Goal: Task Accomplishment & Management: Use online tool/utility

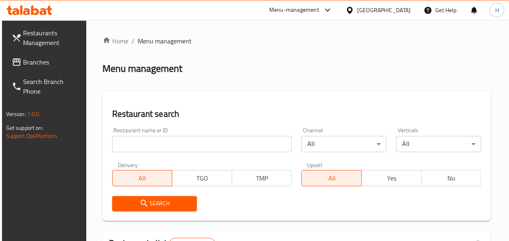
click at [157, 144] on input "search" at bounding box center [202, 144] width 180 height 16
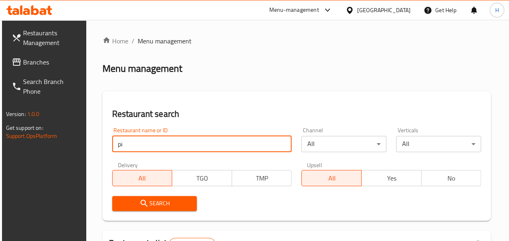
type input "p"
paste input "653526"
type input "653526"
click at [178, 207] on span "Search" at bounding box center [155, 203] width 72 height 10
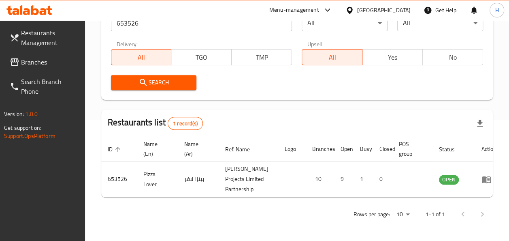
scroll to position [129, 0]
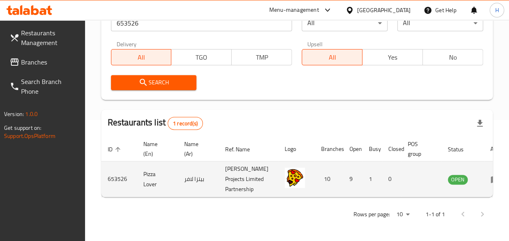
click at [252, 186] on td "[PERSON_NAME] Projects Limited Partnership" at bounding box center [249, 179] width 60 height 36
click at [491, 183] on link "enhanced table" at bounding box center [498, 179] width 15 height 10
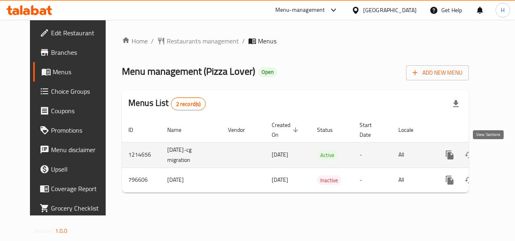
click at [504, 157] on icon "enhanced table" at bounding box center [509, 155] width 10 height 10
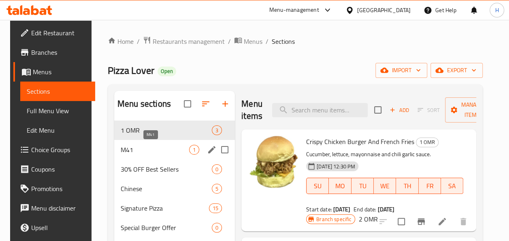
click at [140, 150] on span "M41" at bounding box center [155, 150] width 68 height 10
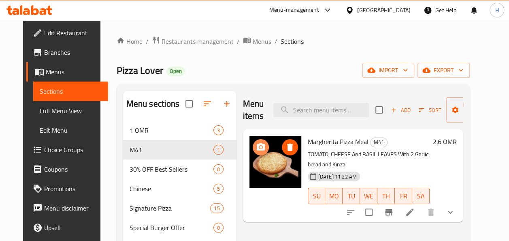
click at [257, 150] on icon "upload picture" at bounding box center [261, 146] width 8 height 7
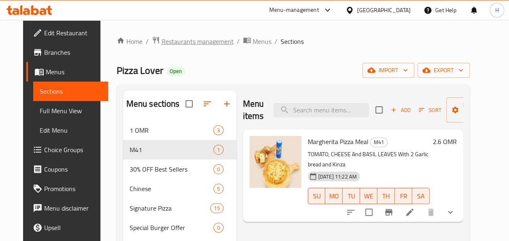
click at [180, 41] on span "Restaurants management" at bounding box center [198, 41] width 72 height 10
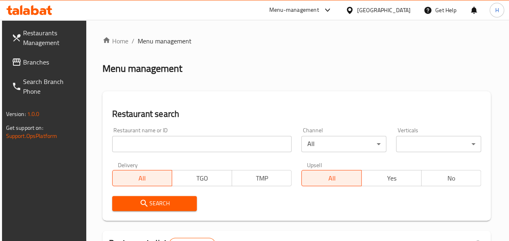
click at [246, 147] on input "search" at bounding box center [202, 144] width 180 height 16
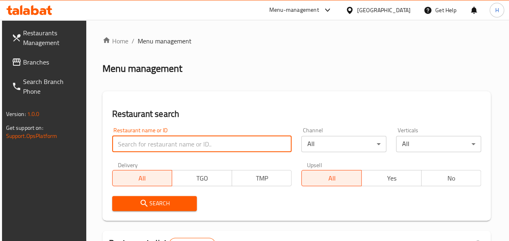
paste input "26641"
type input "26641"
click at [183, 203] on span "Search" at bounding box center [155, 203] width 72 height 10
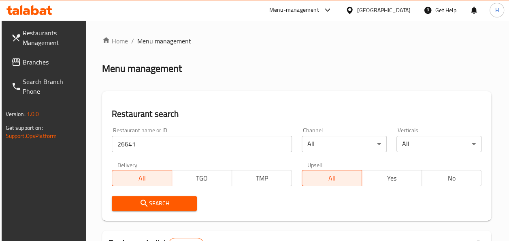
scroll to position [121, 0]
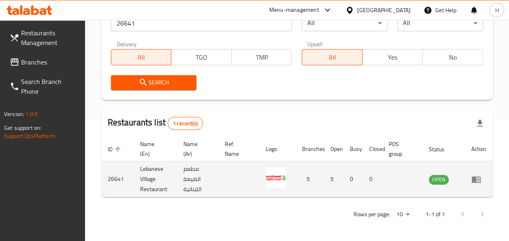
click at [483, 178] on link "enhanced table" at bounding box center [479, 179] width 15 height 10
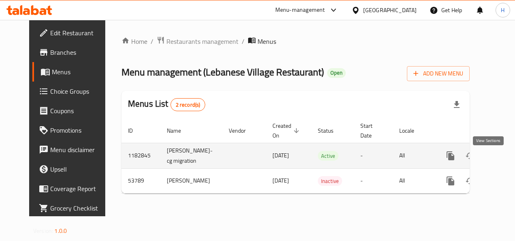
click at [504, 160] on icon "enhanced table" at bounding box center [509, 156] width 10 height 10
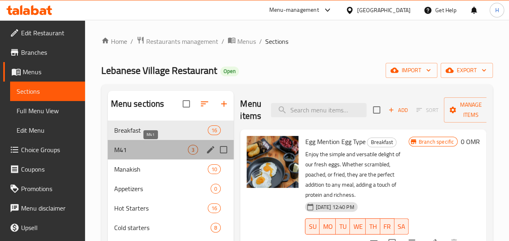
click at [161, 152] on span "M41" at bounding box center [151, 150] width 74 height 10
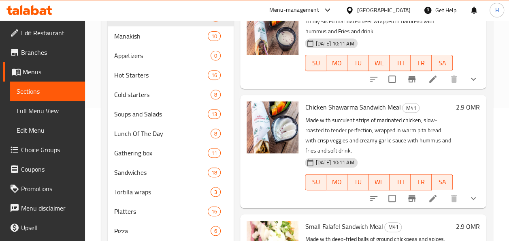
scroll to position [134, 0]
